Goal: Task Accomplishment & Management: Manage account settings

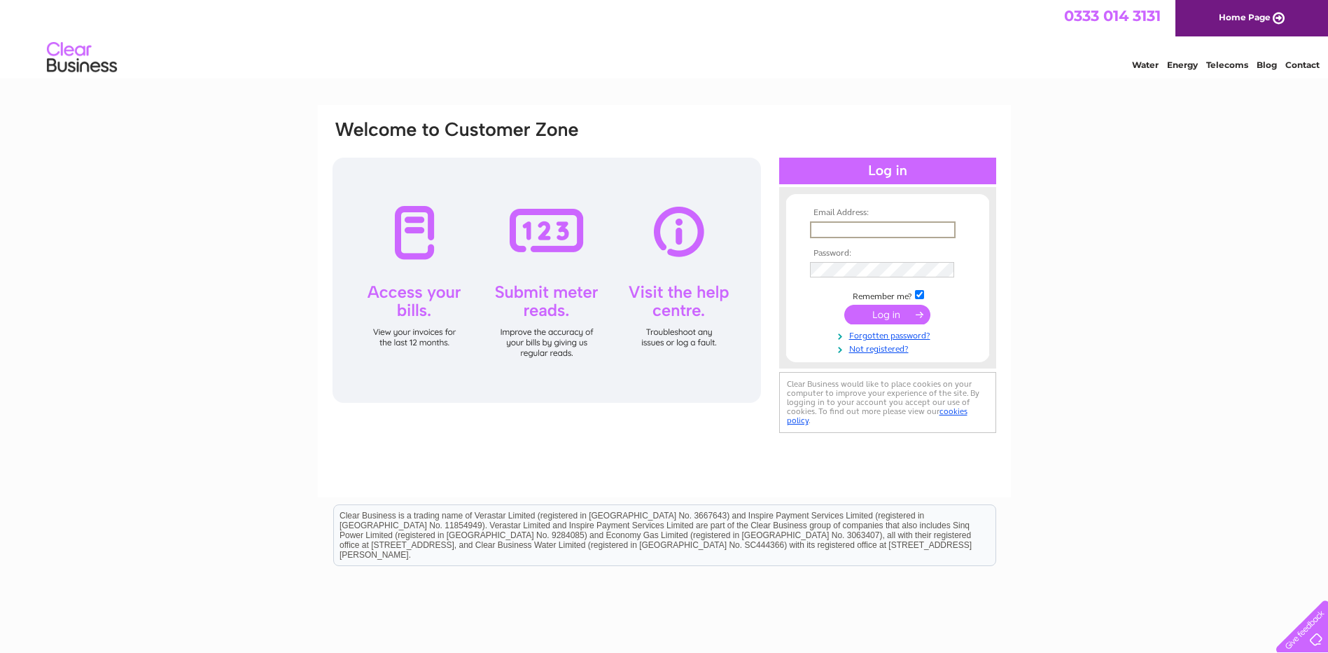
type input "info@libertongc.co.uk"
click at [844, 305] on input "submit" at bounding box center [887, 315] width 86 height 20
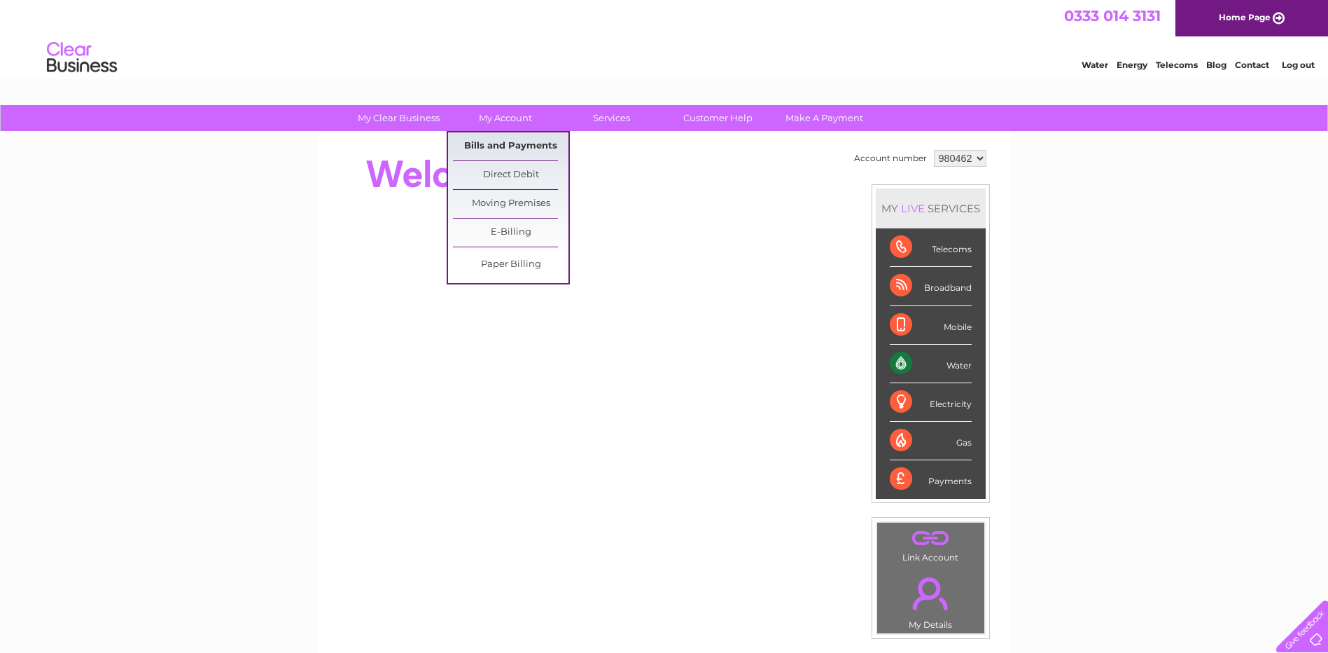
click at [517, 142] on link "Bills and Payments" at bounding box center [511, 146] width 116 height 28
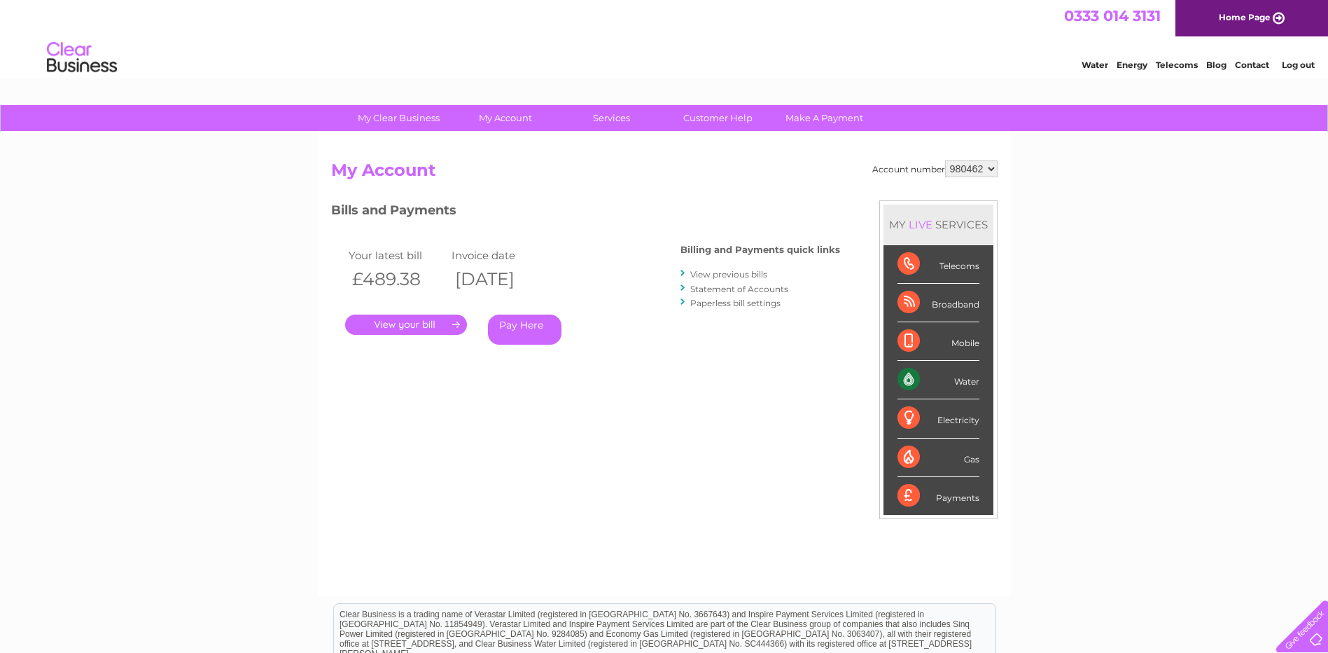
click at [407, 320] on link "." at bounding box center [406, 324] width 122 height 20
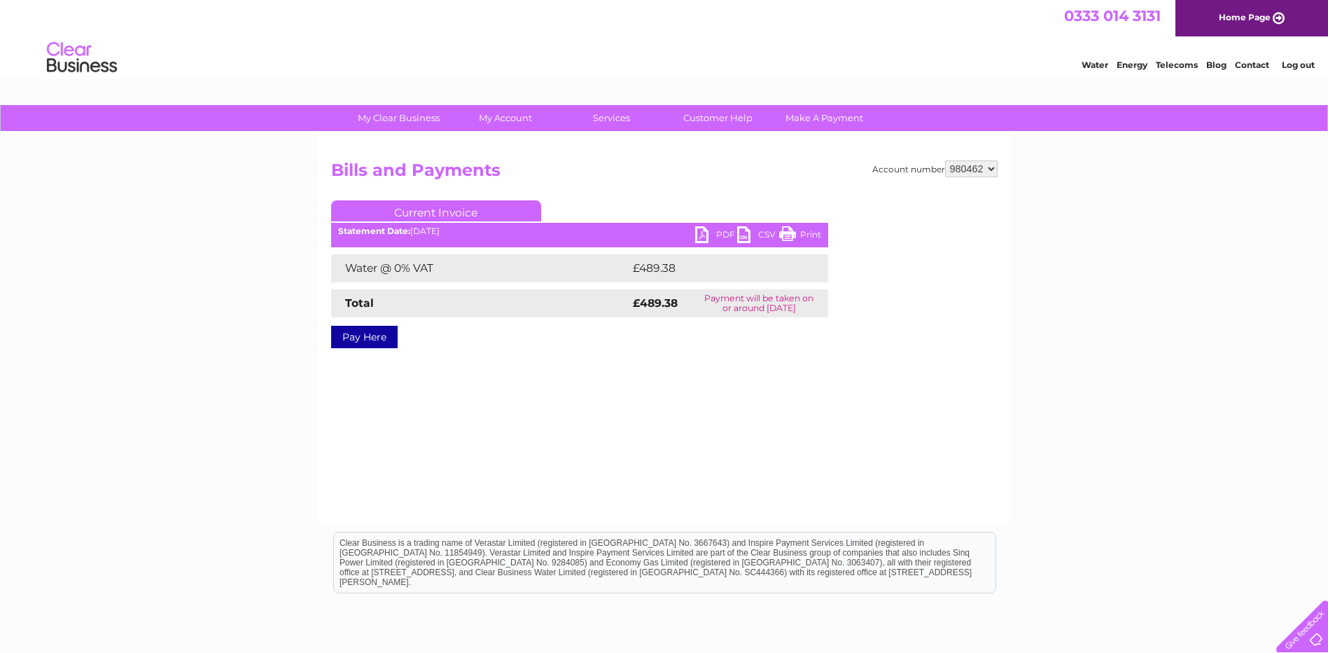
click at [720, 235] on link "PDF" at bounding box center [716, 236] width 42 height 20
